Goal: Task Accomplishment & Management: Manage account settings

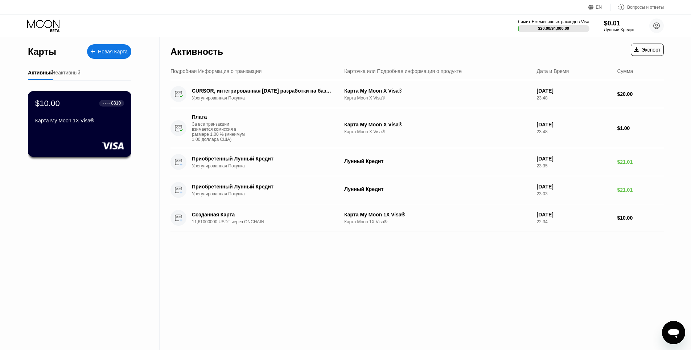
click at [109, 133] on div "$10.00 ● ● ● ● 8310 Карта My Moon 1X Visa®" at bounding box center [80, 124] width 104 height 66
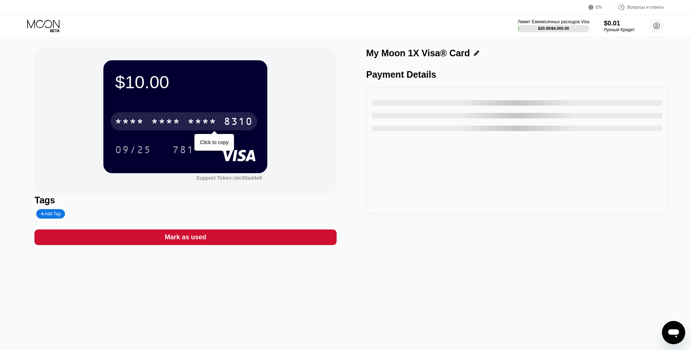
click at [234, 120] on div "8310" at bounding box center [238, 122] width 29 height 12
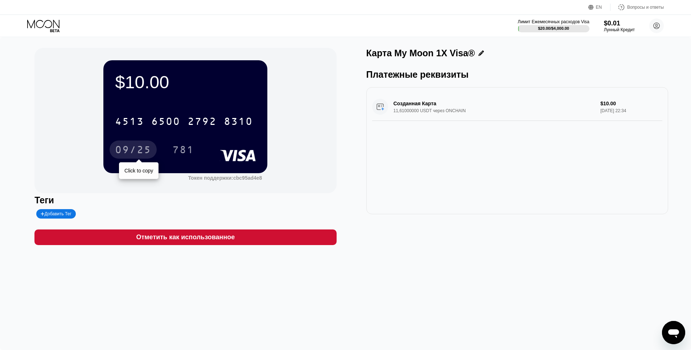
click at [143, 144] on div "09/25" at bounding box center [133, 149] width 47 height 18
click at [150, 146] on div "09/25" at bounding box center [133, 151] width 36 height 12
click at [58, 29] on icon at bounding box center [44, 26] width 34 height 13
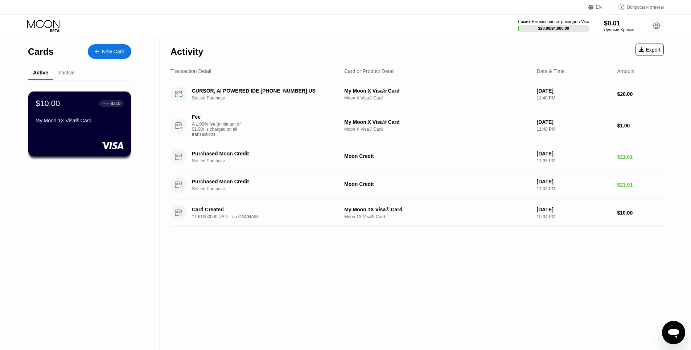
click at [105, 47] on div "New Card" at bounding box center [110, 51] width 44 height 15
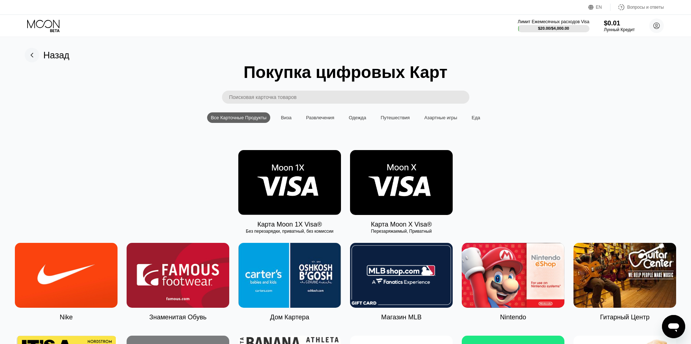
click at [299, 179] on img at bounding box center [289, 182] width 103 height 65
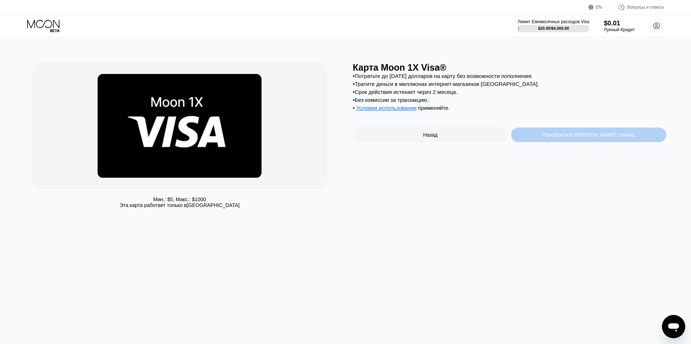
click at [545, 142] on div "Приобретите [PERSON_NAME] Сейчас" at bounding box center [588, 135] width 155 height 15
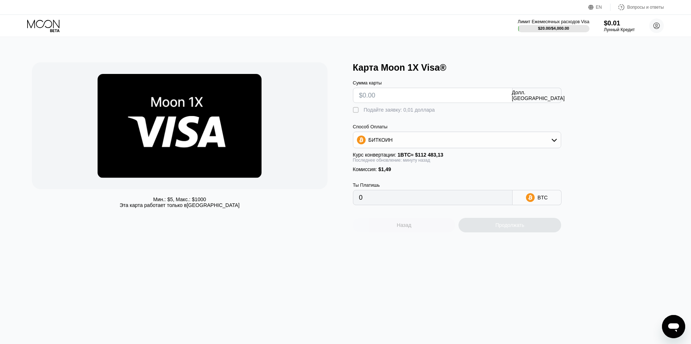
click at [430, 232] on div "Назад" at bounding box center [404, 225] width 103 height 15
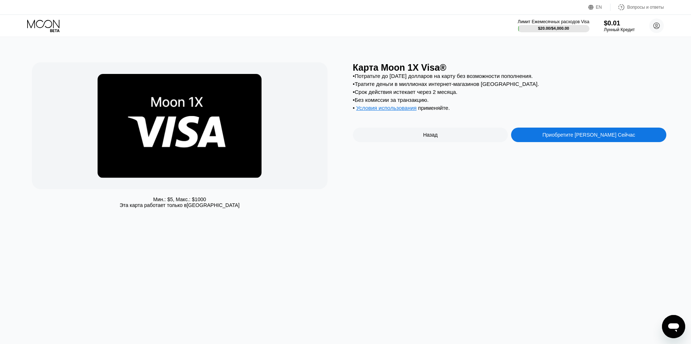
click at [239, 135] on img at bounding box center [180, 126] width 164 height 104
click at [472, 142] on div "Назад" at bounding box center [430, 135] width 155 height 15
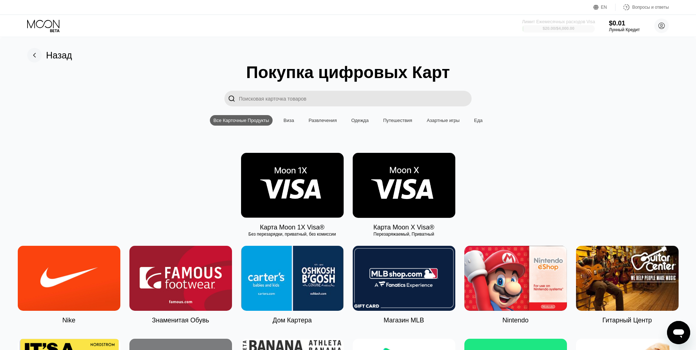
click at [581, 25] on div at bounding box center [558, 28] width 73 height 7
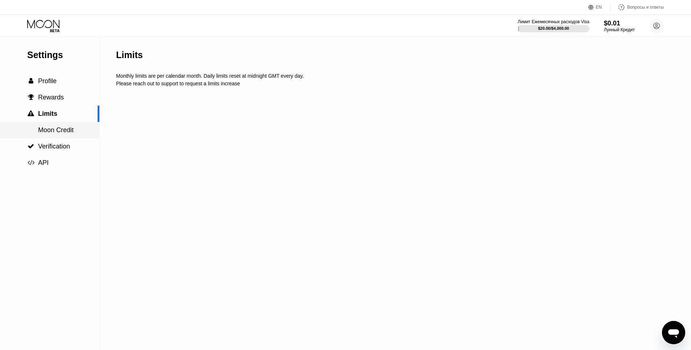
click at [75, 131] on div "Moon Credit" at bounding box center [49, 130] width 99 height 8
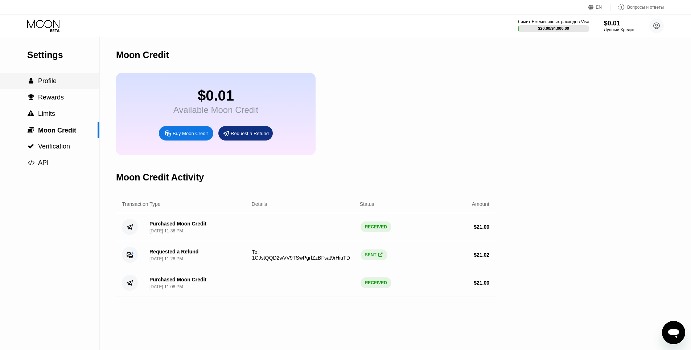
click at [61, 85] on div " Profile" at bounding box center [49, 81] width 99 height 8
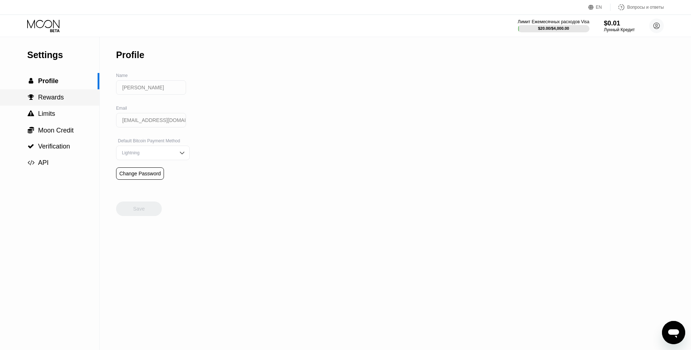
click at [62, 96] on div " Rewards" at bounding box center [49, 98] width 99 height 8
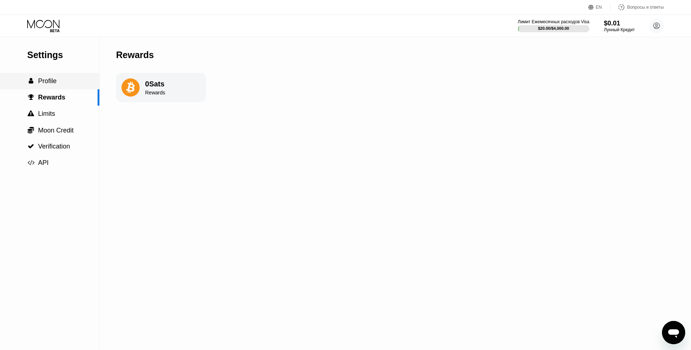
click at [64, 81] on div " Profile" at bounding box center [49, 81] width 99 height 8
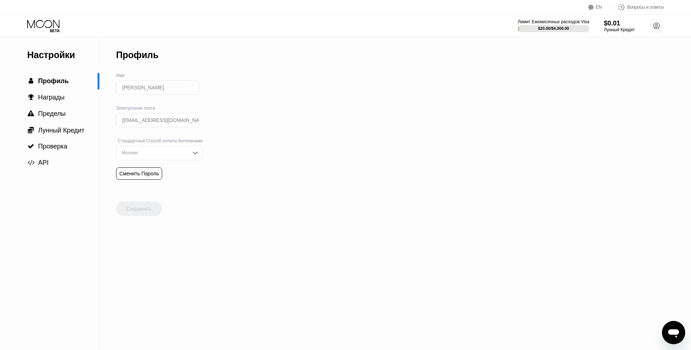
click at [57, 26] on icon at bounding box center [43, 24] width 32 height 8
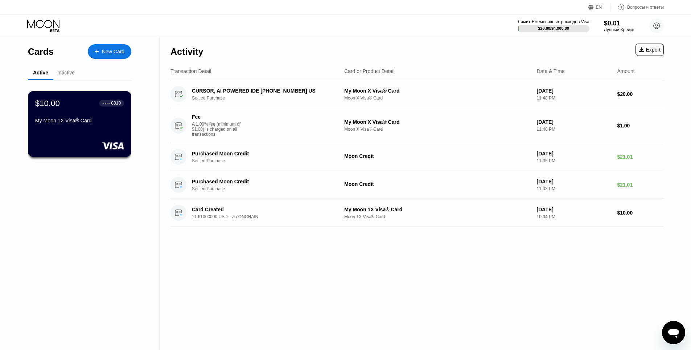
click at [109, 122] on div "My Moon 1X Visa® Card" at bounding box center [79, 120] width 89 height 6
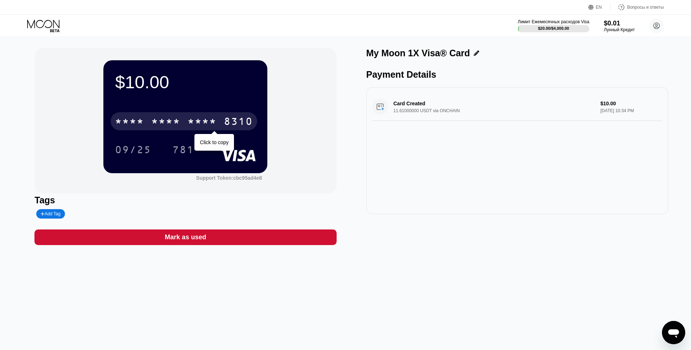
click at [214, 122] on div "* * * *" at bounding box center [201, 122] width 29 height 12
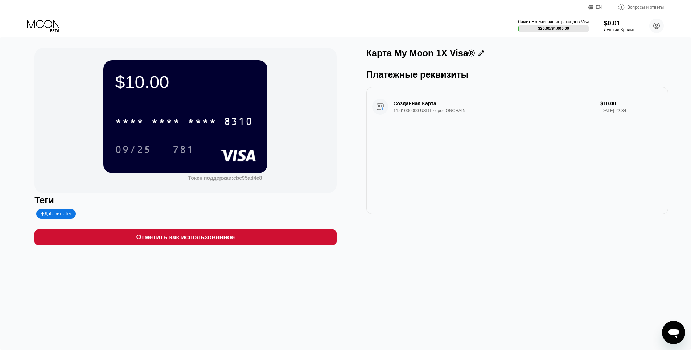
drag, startPoint x: 0, startPoint y: 0, endPoint x: 218, endPoint y: 315, distance: 383.6
